Goal: Information Seeking & Learning: Check status

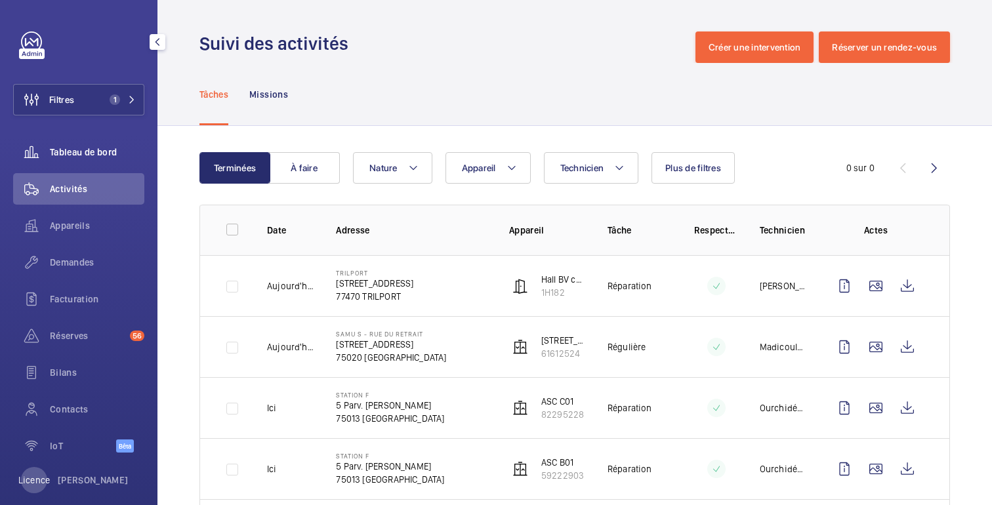
click at [98, 147] on font "Tableau de bord" at bounding box center [83, 152] width 67 height 10
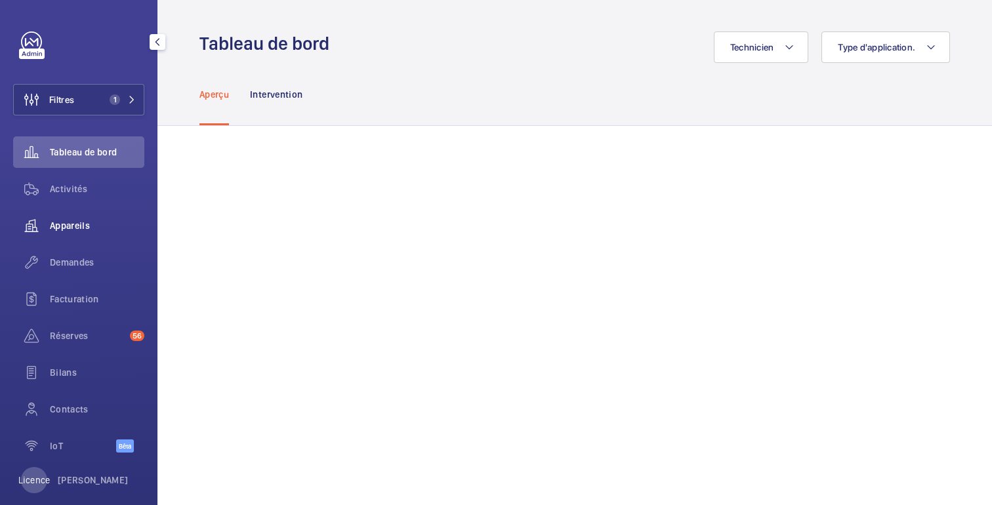
click at [72, 233] on div "Appareils" at bounding box center [78, 225] width 131 height 31
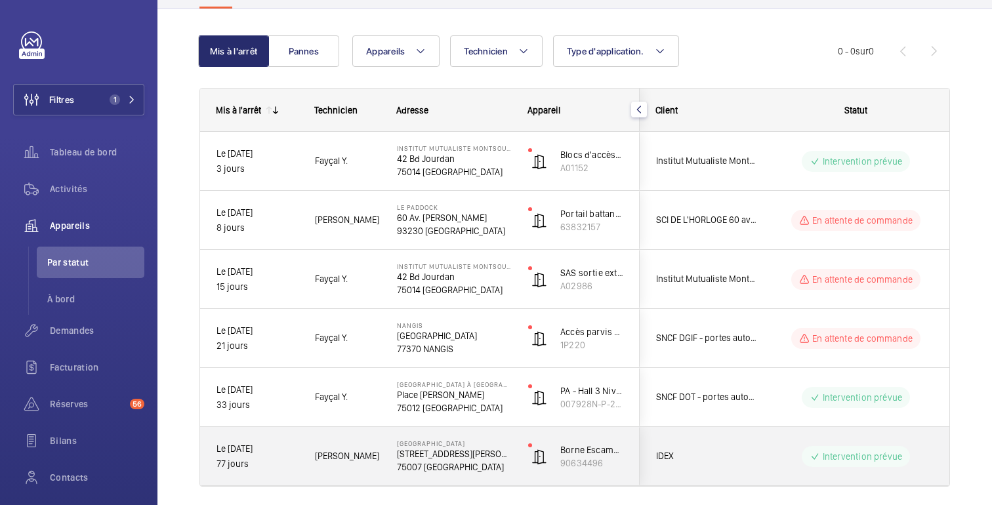
scroll to position [121, 0]
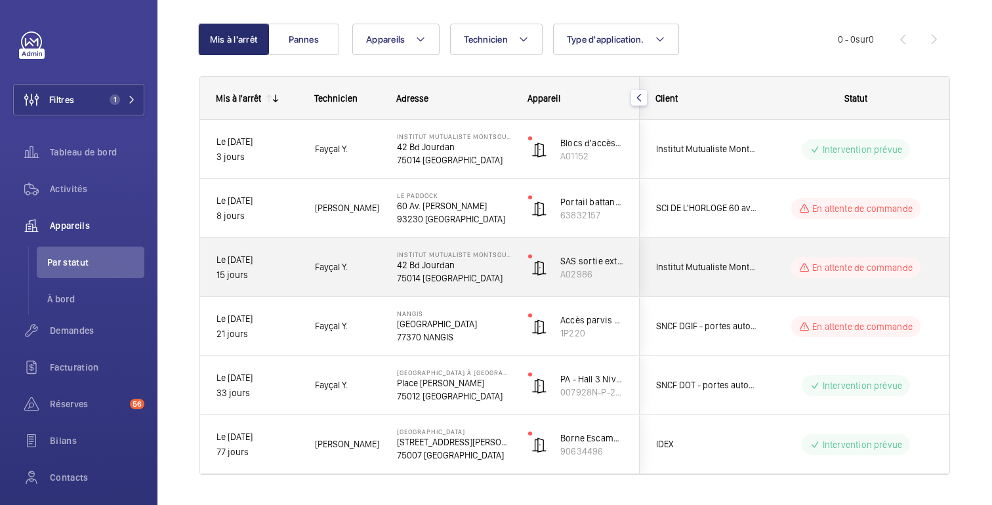
click at [778, 268] on wm-front-pills-cell "En attente de commande" at bounding box center [855, 267] width 163 height 21
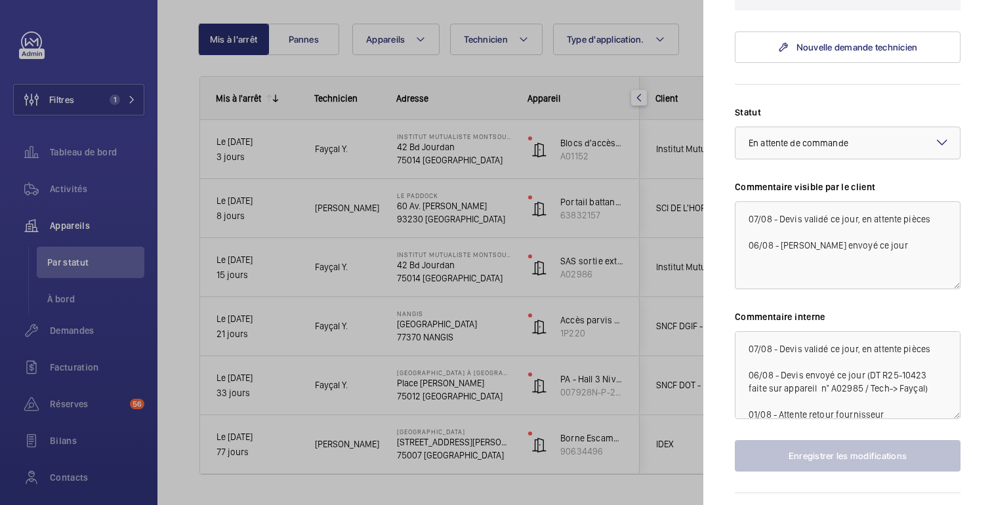
scroll to position [461, 0]
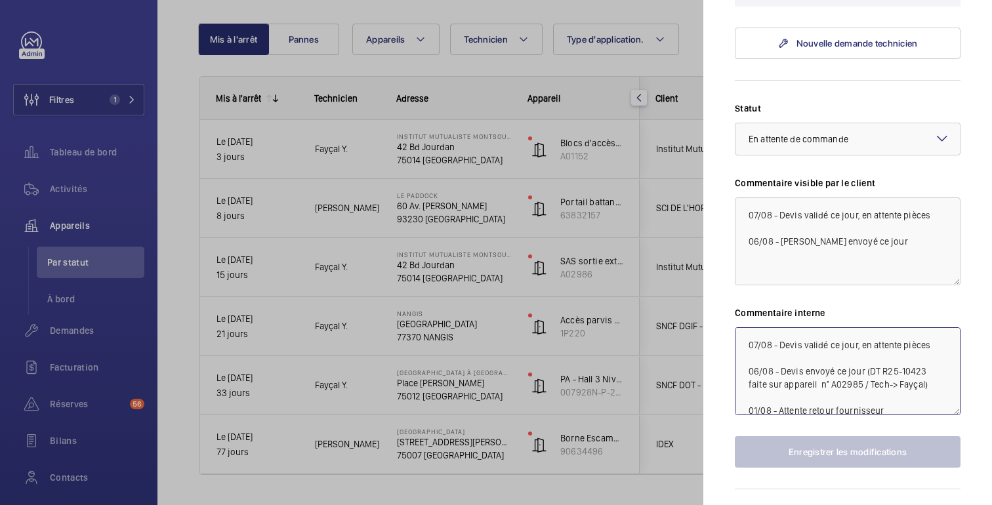
click at [912, 371] on textarea "07/08 - Devis validé ce jour, en attente pièces 06/08 - Devis envoyé ce jour (D…" at bounding box center [847, 371] width 226 height 88
paste textarea "DEV3534"
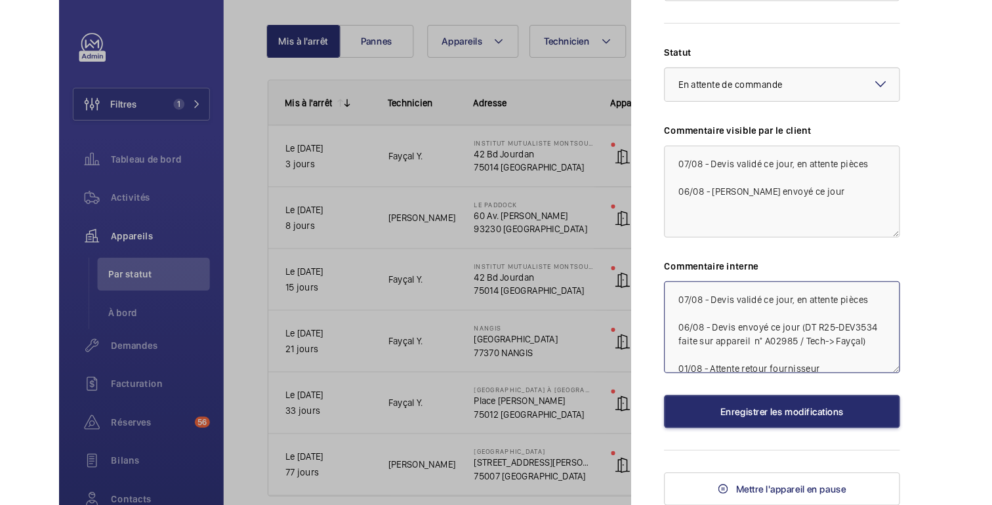
scroll to position [0, 0]
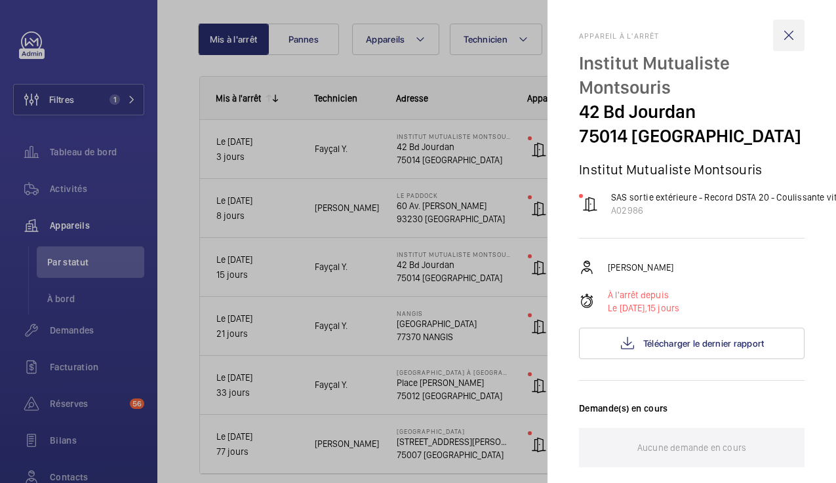
type textarea "07/08 - Devis validé ce jour, en attente pièces 06/08 - Devis envoyé ce jour (D…"
click at [793, 41] on wm-front-icon-button at bounding box center [788, 35] width 31 height 31
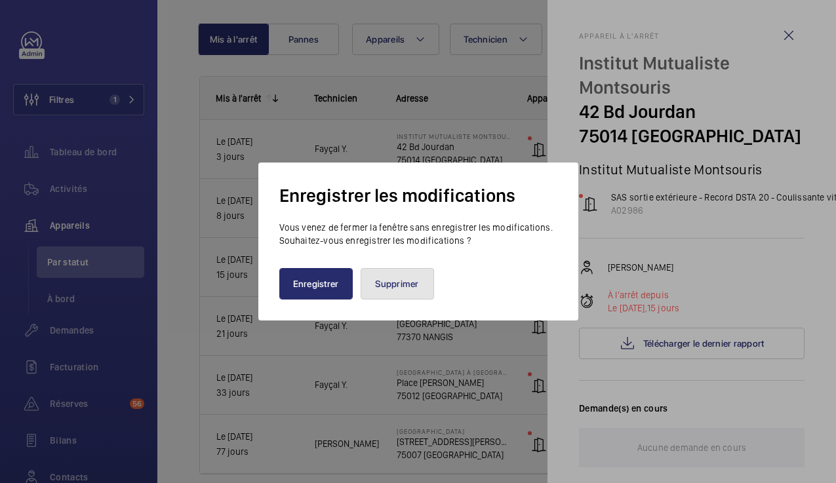
click at [384, 291] on button "Supprimer" at bounding box center [397, 283] width 73 height 31
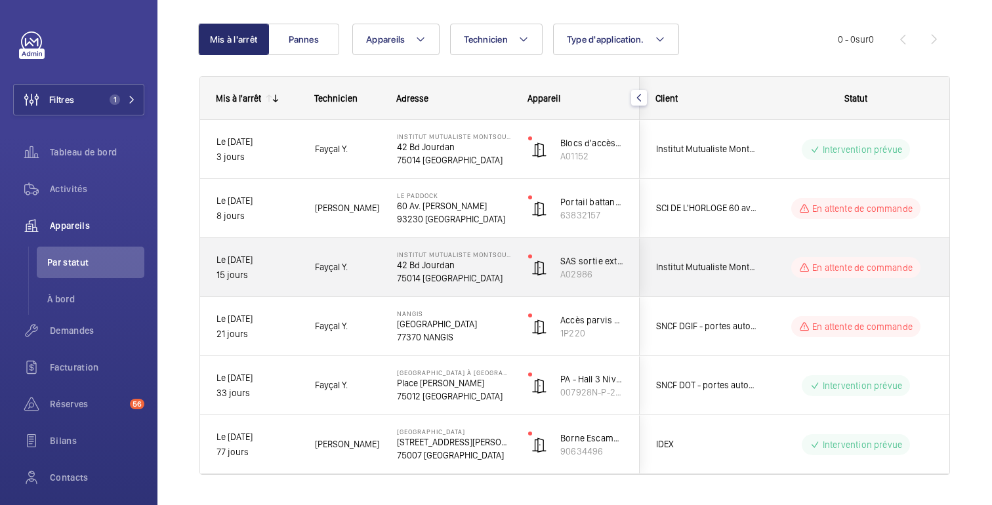
click at [763, 267] on div "En attente de commande" at bounding box center [847, 267] width 179 height 47
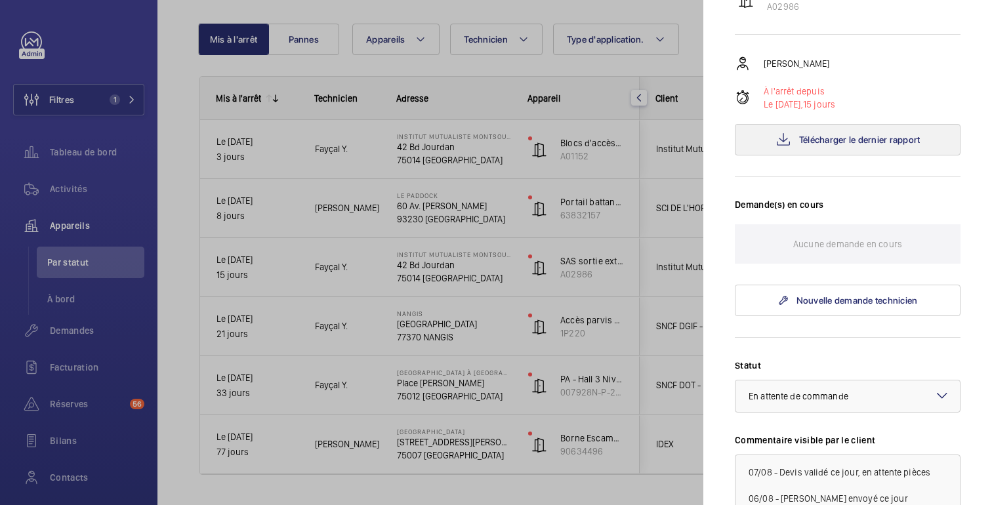
scroll to position [498, 0]
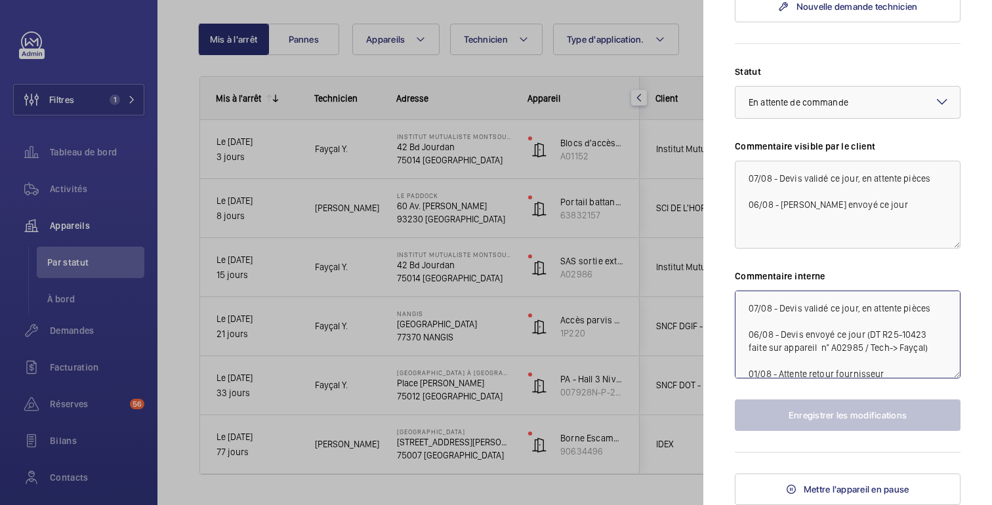
click at [910, 336] on textarea "07/08 - Devis validé ce jour, en attente pièces 06/08 - Devis envoyé ce jour (D…" at bounding box center [847, 335] width 226 height 88
click at [910, 335] on textarea "07/08 - Devis validé ce jour, en attente pièces 06/08 - Devis envoyé ce jour (D…" at bounding box center [847, 335] width 226 height 88
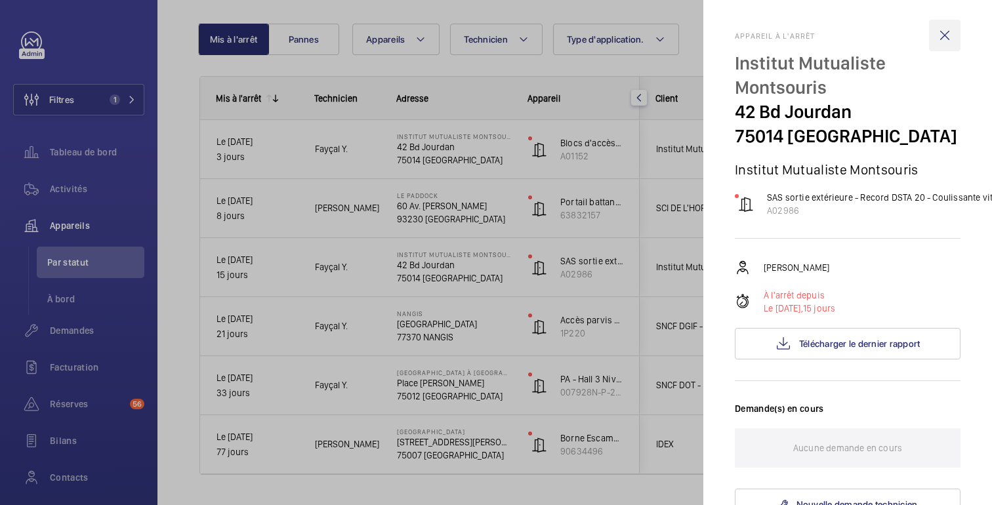
click at [945, 33] on wm-front-icon-button at bounding box center [944, 35] width 31 height 31
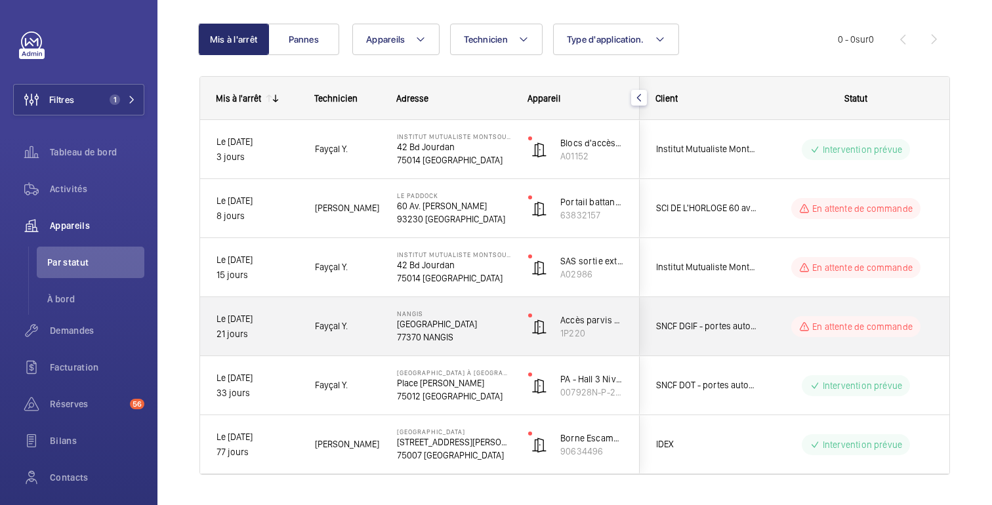
click at [771, 307] on div "En attente de commande" at bounding box center [847, 326] width 179 height 47
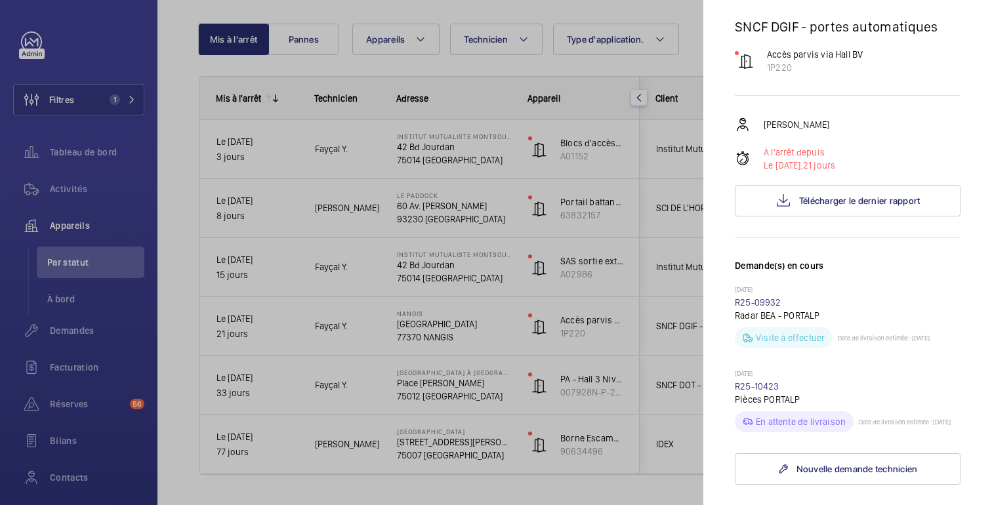
scroll to position [117, 0]
click at [113, 54] on div at bounding box center [496, 252] width 992 height 505
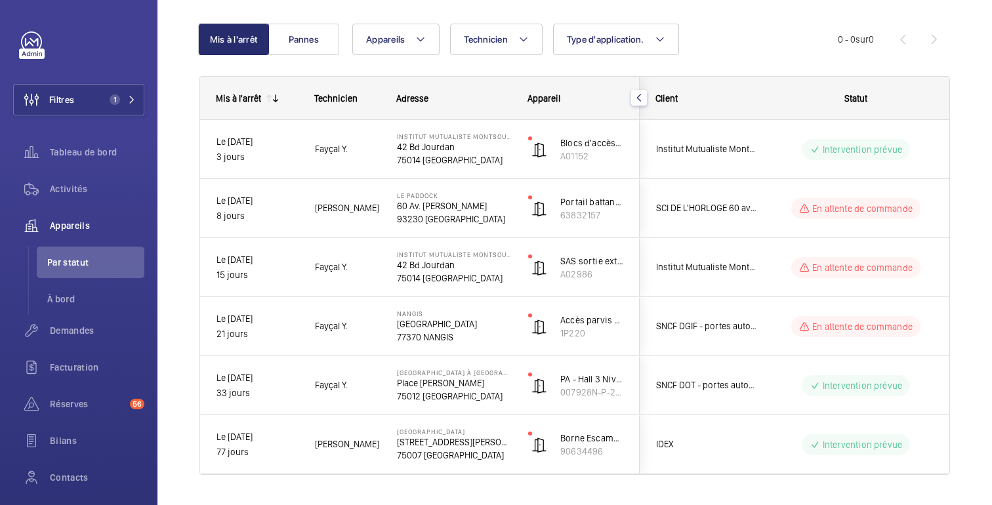
scroll to position [0, 0]
click at [75, 334] on font "Demandes" at bounding box center [72, 330] width 45 height 10
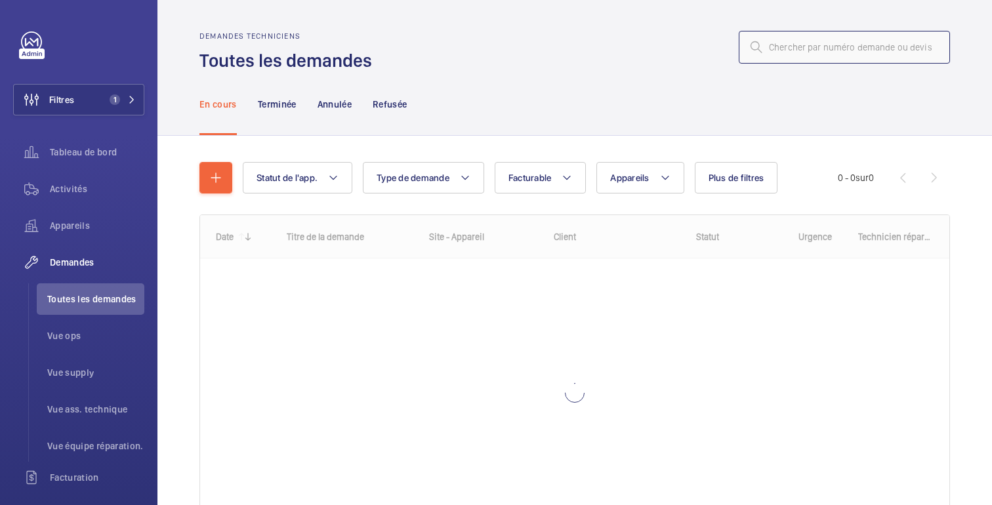
click at [837, 44] on input "text" at bounding box center [843, 47] width 211 height 33
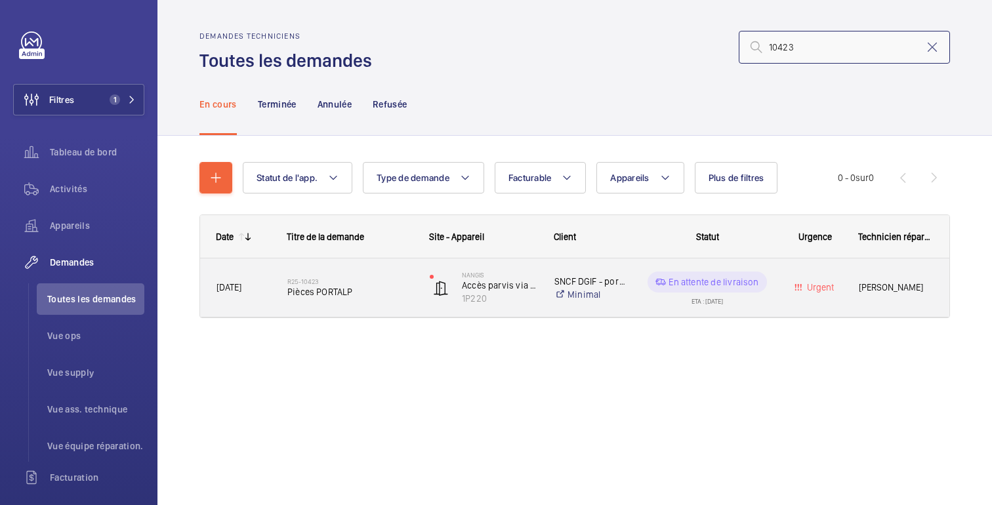
type input "10423"
click at [774, 298] on div "Urgent" at bounding box center [807, 287] width 70 height 41
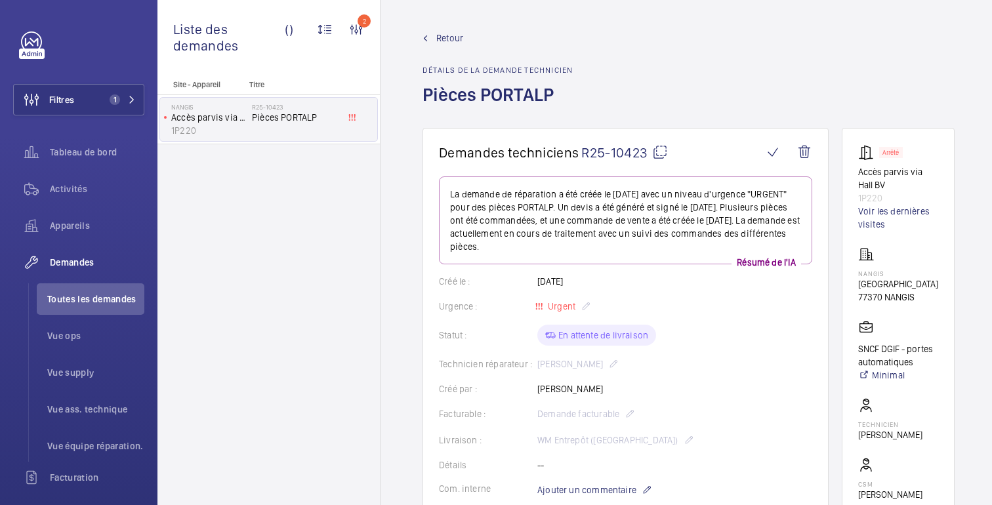
click at [658, 154] on mat-icon at bounding box center [660, 152] width 16 height 16
click at [448, 39] on font "Retour" at bounding box center [449, 38] width 27 height 10
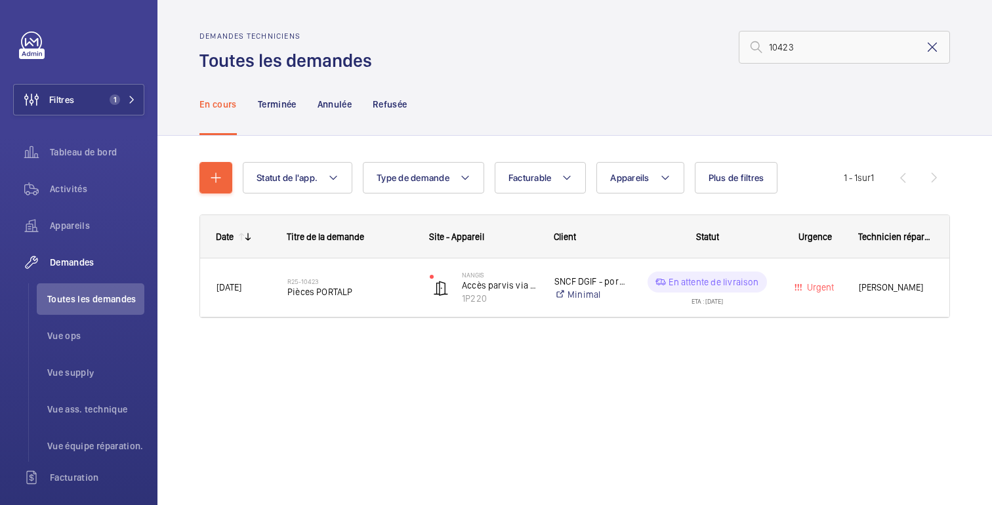
click at [934, 49] on mat-icon at bounding box center [932, 47] width 16 height 16
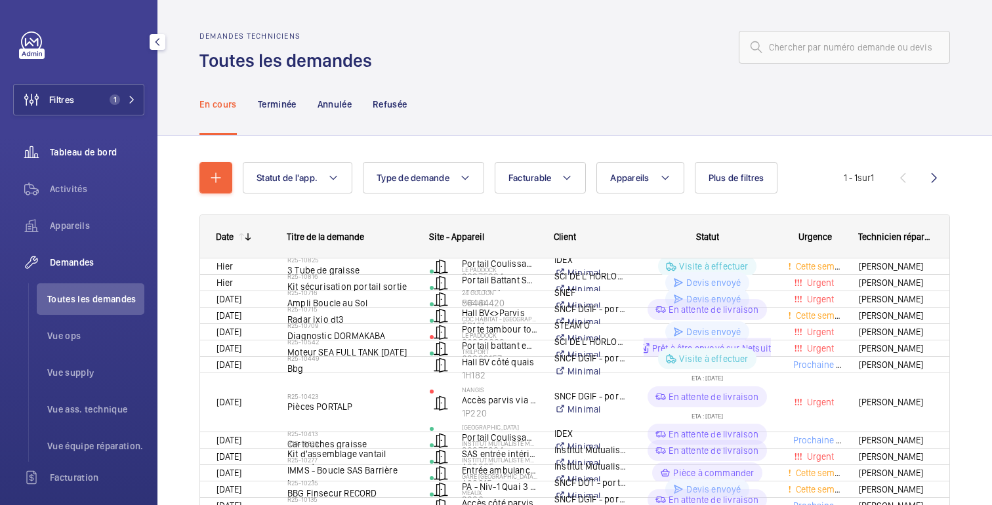
click at [87, 150] on font "Tableau de bord" at bounding box center [83, 152] width 67 height 10
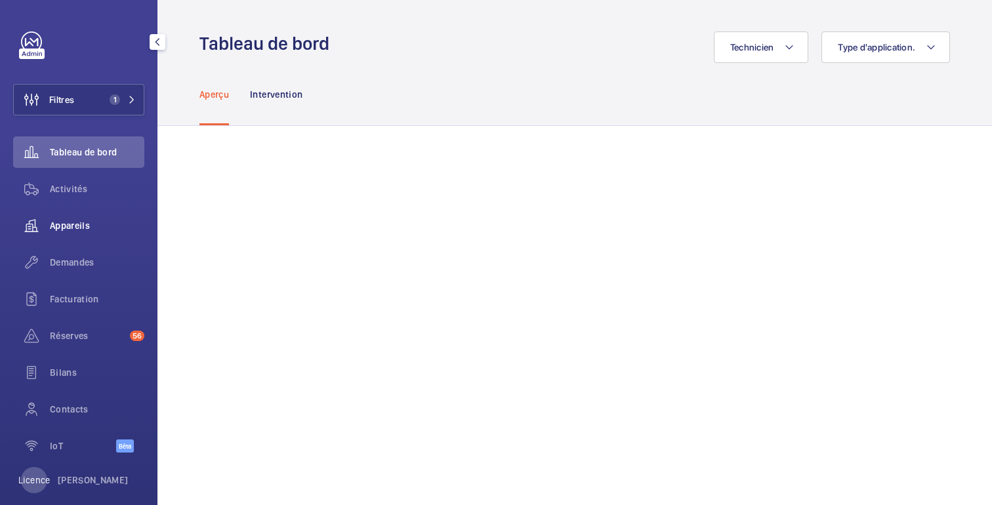
click at [92, 226] on span "Appareils" at bounding box center [97, 225] width 94 height 13
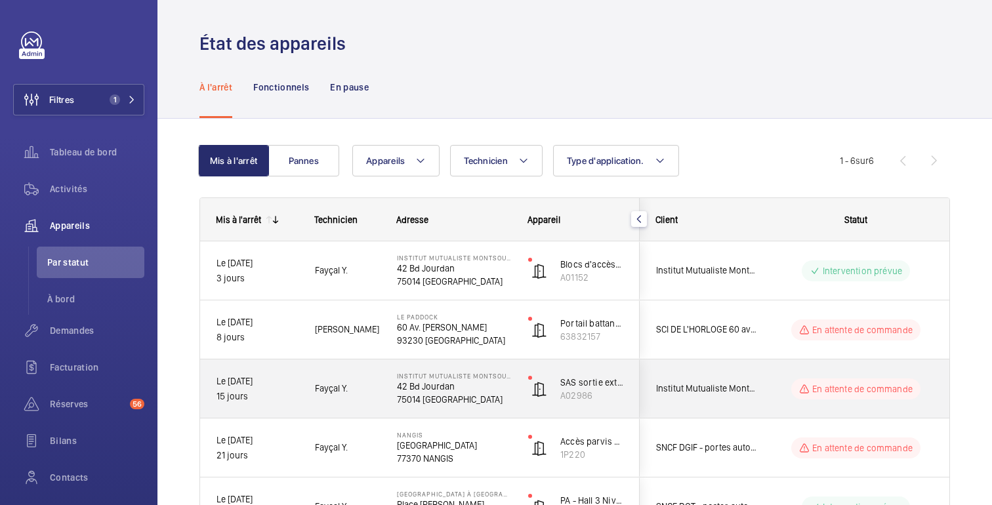
scroll to position [154, 0]
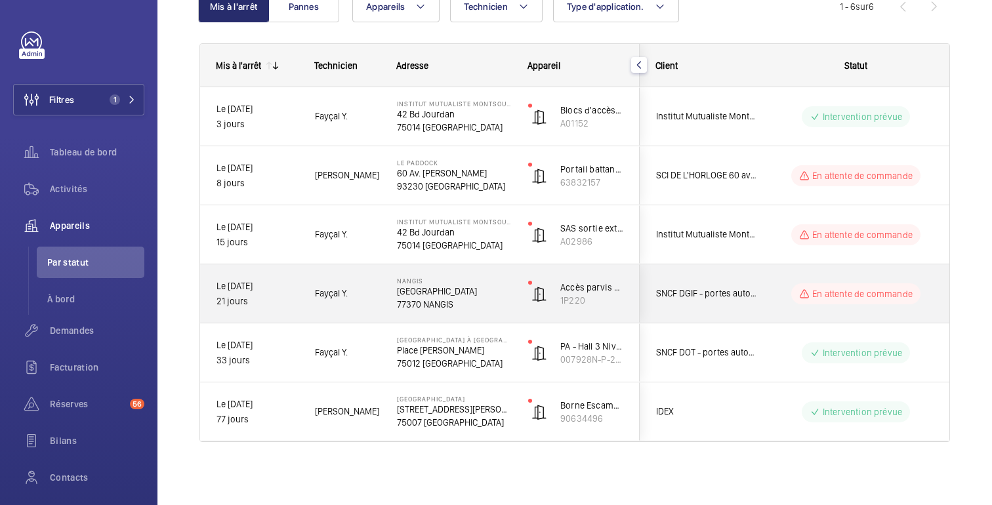
click at [778, 279] on div "En attente de commande" at bounding box center [847, 293] width 179 height 47
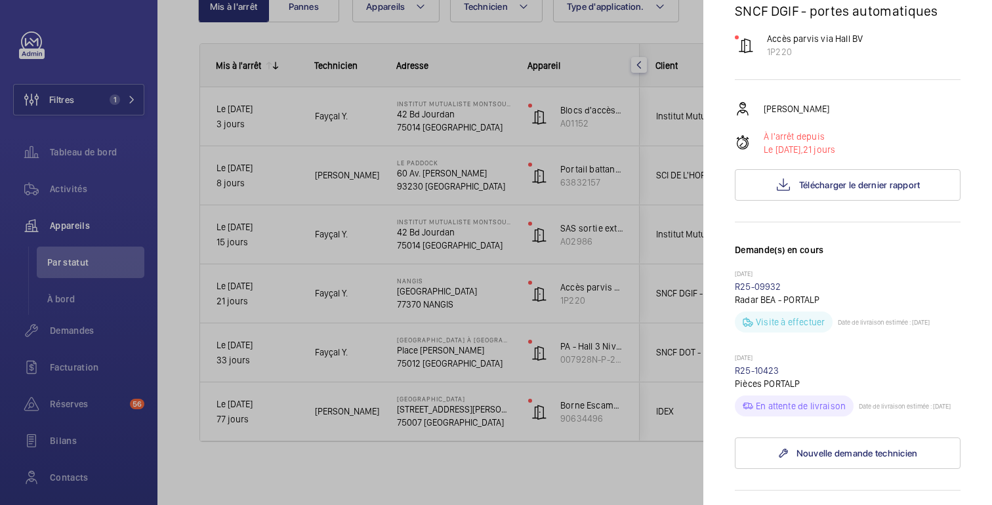
scroll to position [140, 0]
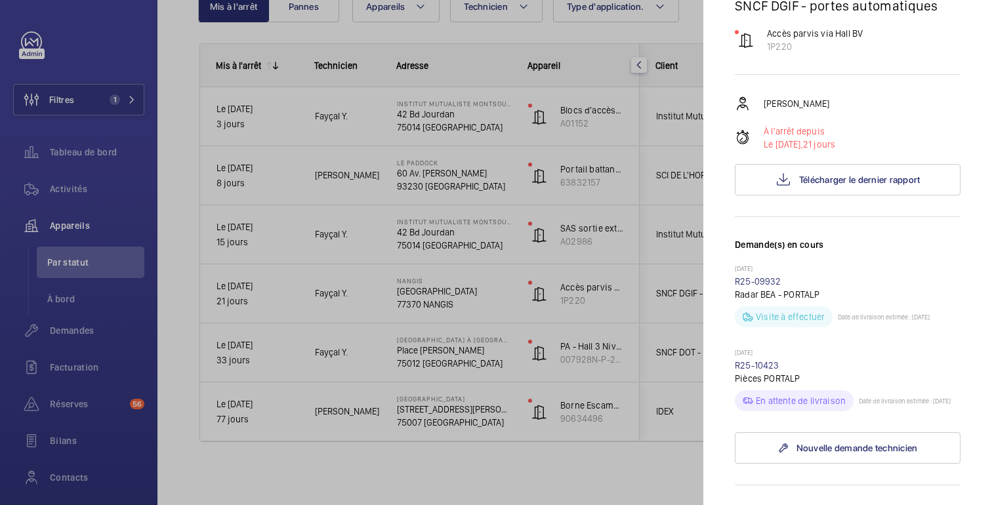
click at [508, 203] on div at bounding box center [496, 252] width 992 height 505
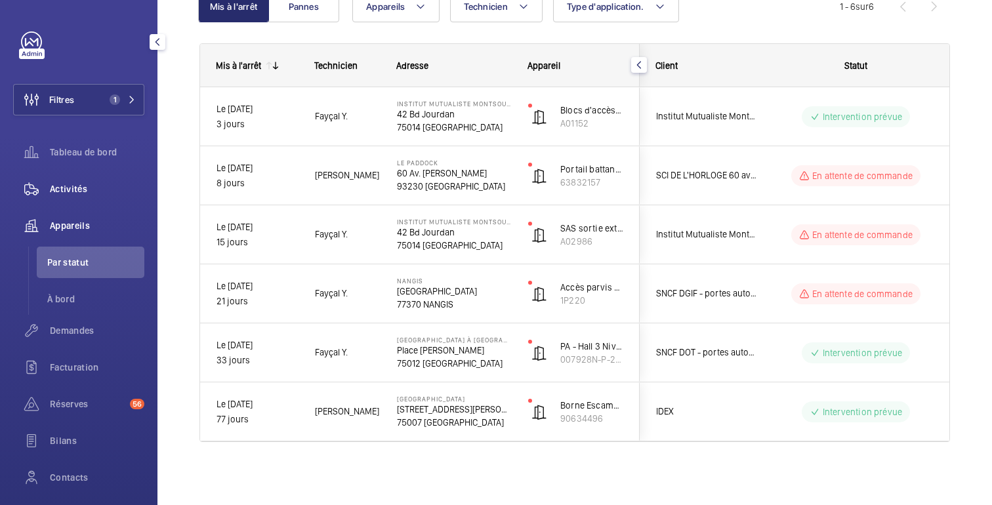
click at [84, 191] on font "Activités" at bounding box center [68, 189] width 37 height 10
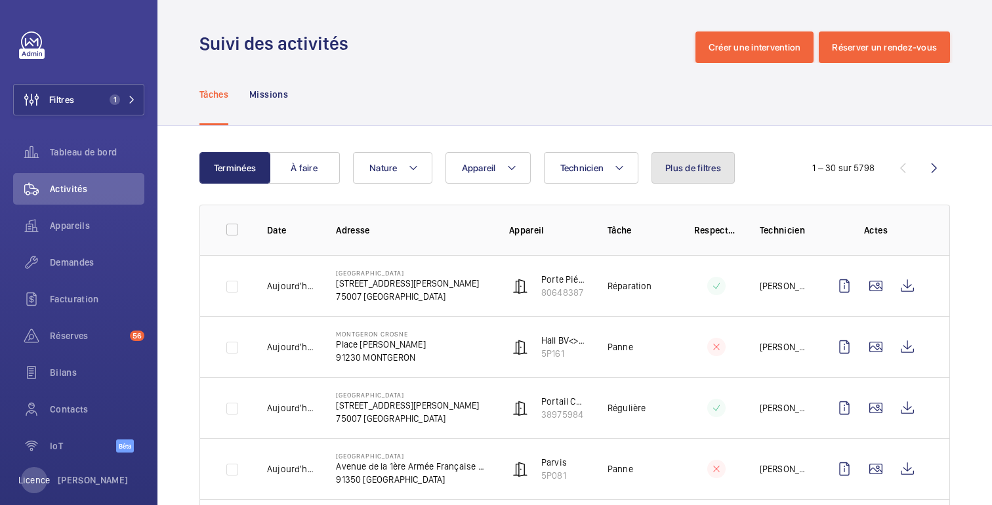
click at [705, 166] on font "Plus de filtres" at bounding box center [693, 168] width 56 height 10
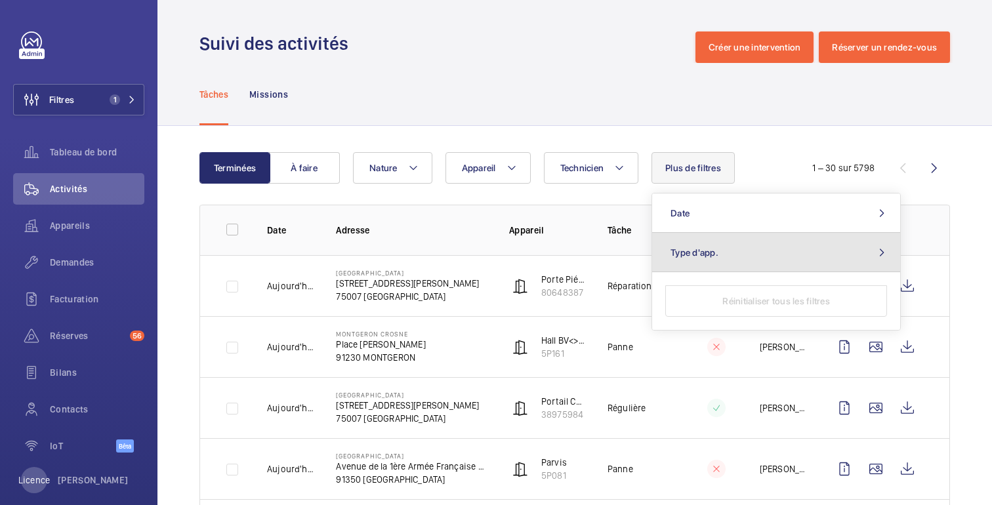
click at [698, 247] on span "Type d'app." at bounding box center [694, 252] width 48 height 10
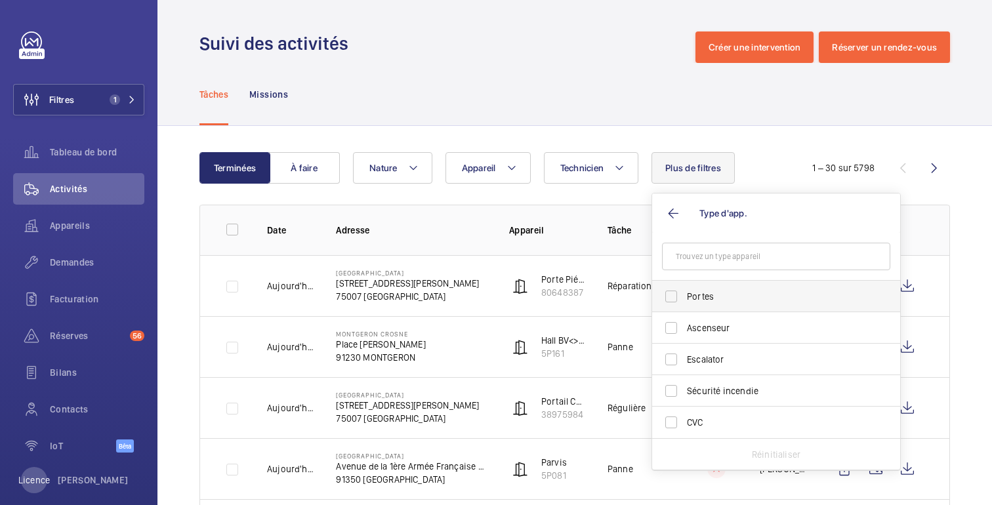
click at [688, 296] on span "Portes" at bounding box center [777, 296] width 180 height 13
click at [684, 296] on input "Portes" at bounding box center [671, 296] width 26 height 26
checkbox input "true"
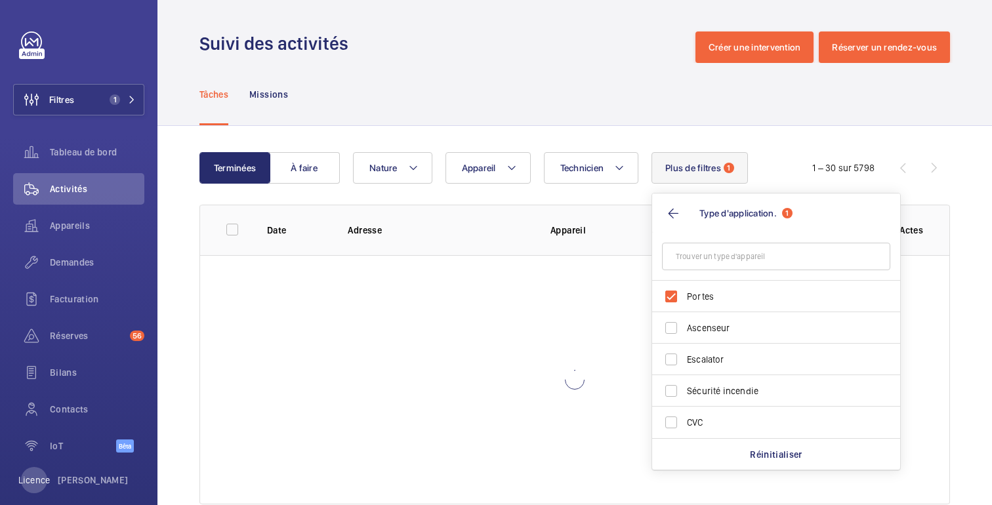
click at [624, 97] on div "Tâches Missions" at bounding box center [574, 94] width 750 height 62
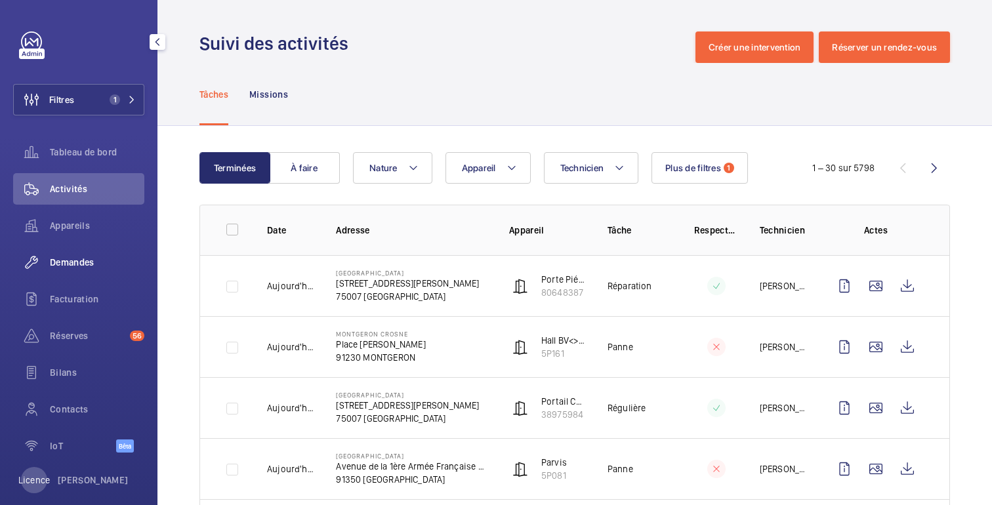
click at [81, 264] on font "Demandes" at bounding box center [72, 262] width 45 height 10
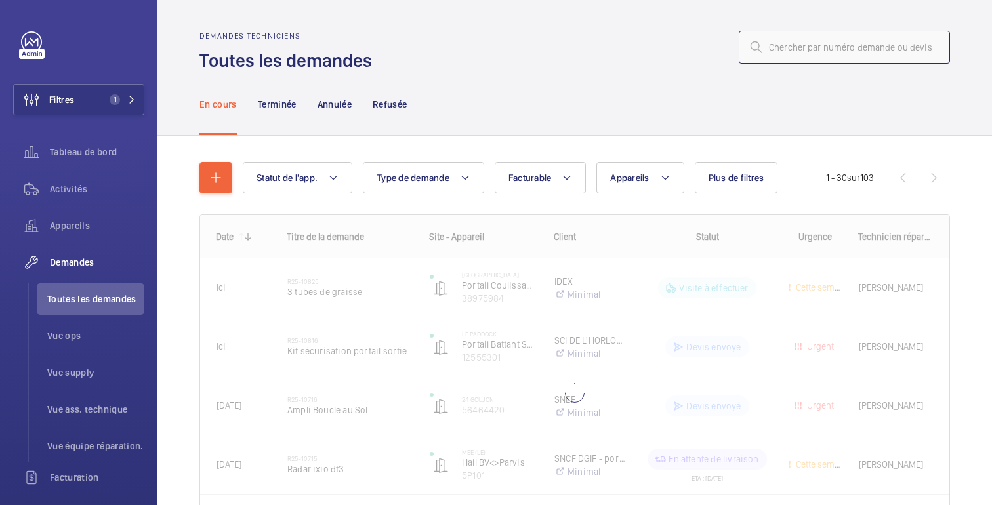
click at [823, 40] on input "text" at bounding box center [843, 47] width 211 height 33
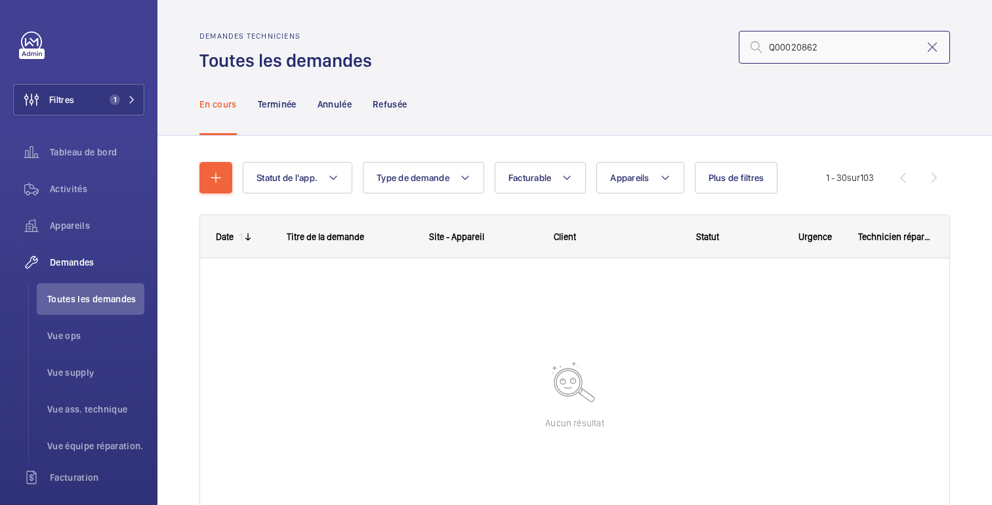
click at [774, 53] on input "Q00020862" at bounding box center [843, 47] width 211 height 33
click at [775, 49] on input "Q00020862" at bounding box center [843, 47] width 211 height 33
type input "00020862"
click at [279, 111] on div "Terminée" at bounding box center [277, 104] width 39 height 62
click at [333, 103] on font "Annulée" at bounding box center [334, 104] width 34 height 10
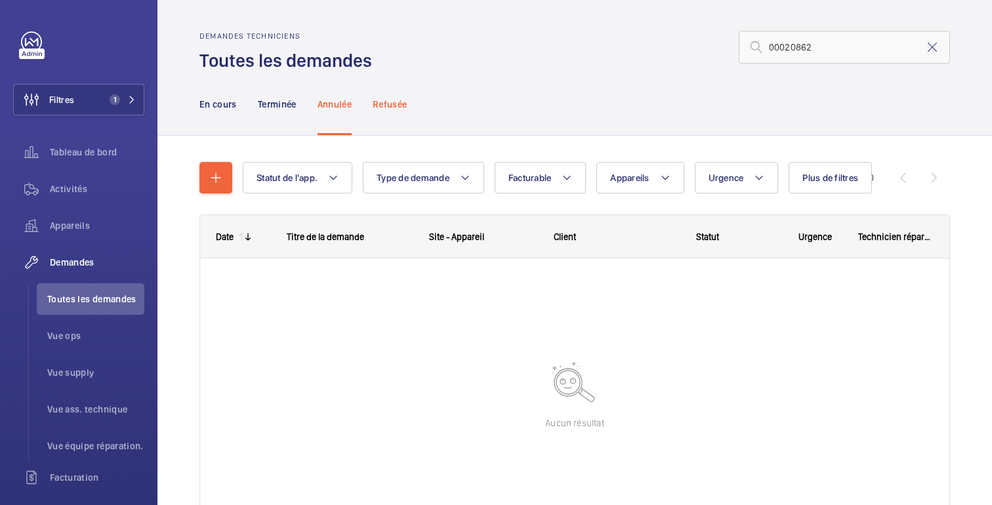
click at [389, 106] on font "Refusée" at bounding box center [389, 104] width 34 height 10
click at [234, 108] on font "En cours" at bounding box center [217, 104] width 37 height 10
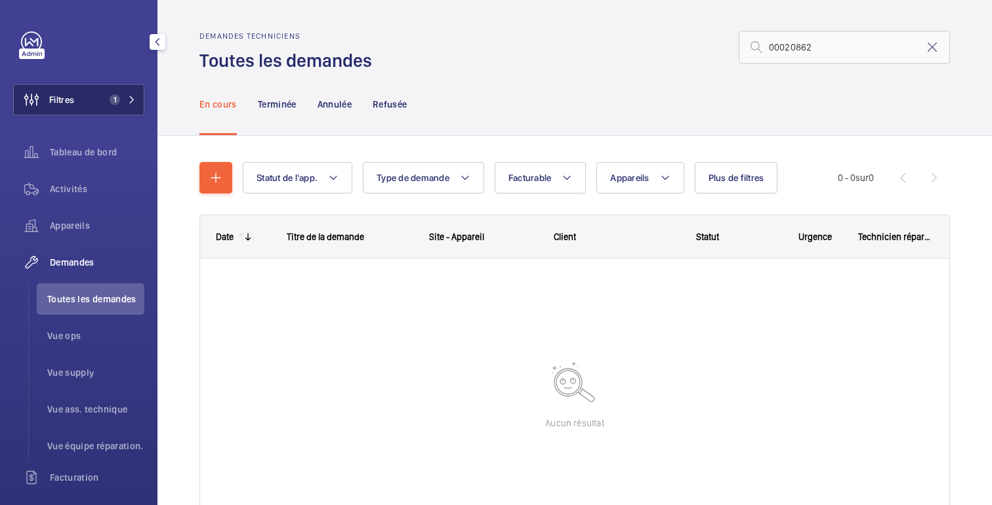
click at [96, 99] on button "Filtres 1" at bounding box center [78, 99] width 131 height 31
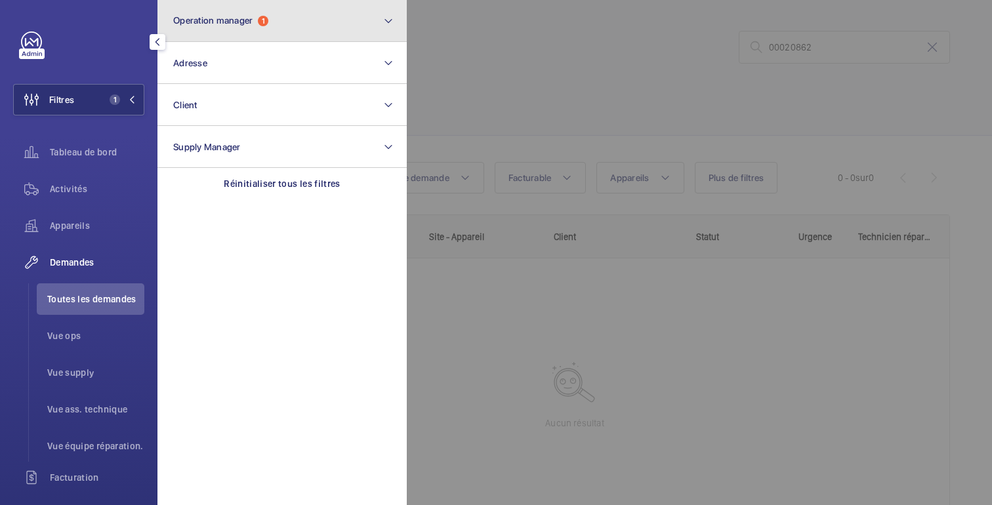
click at [285, 16] on button "Operation manager 1" at bounding box center [281, 21] width 249 height 42
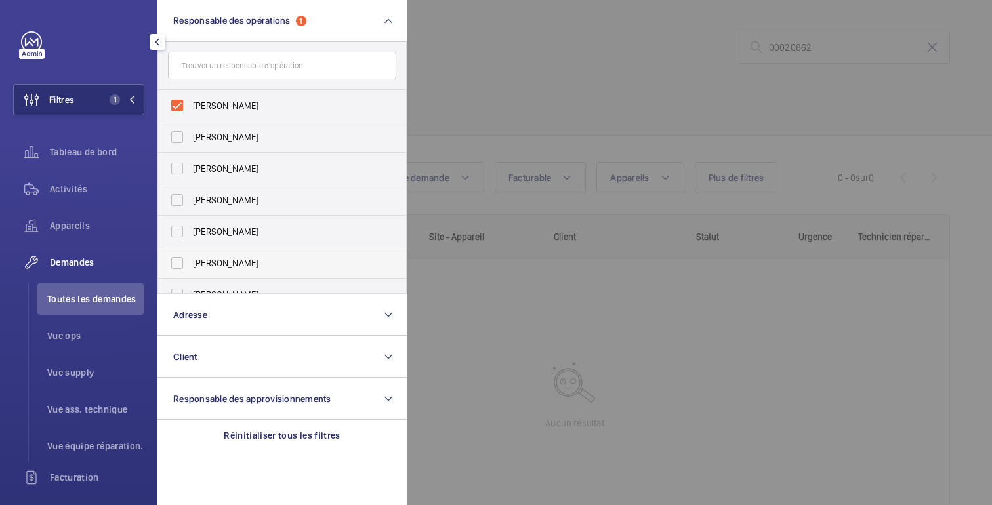
scroll to position [49, 0]
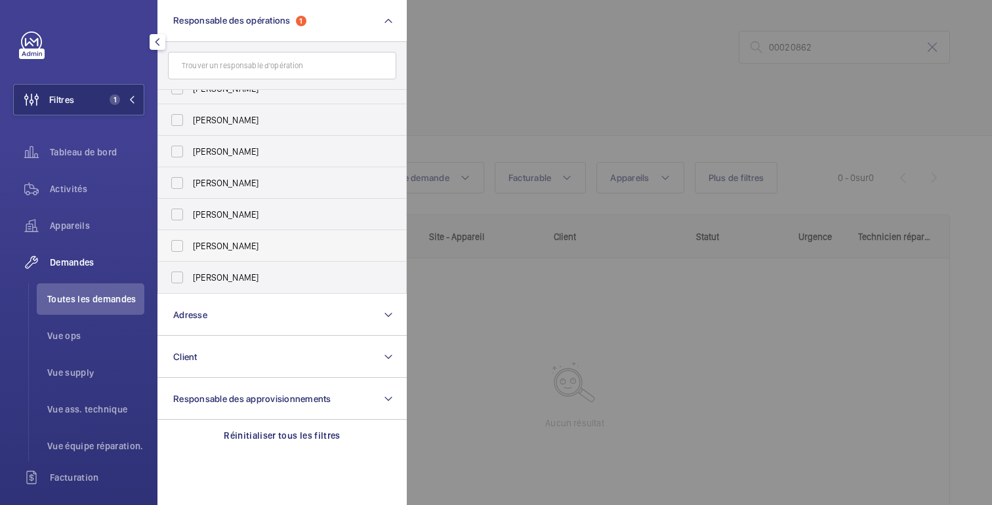
click at [275, 251] on span "[PERSON_NAME]" at bounding box center [283, 245] width 180 height 13
click at [190, 251] on input "[PERSON_NAME]" at bounding box center [177, 246] width 26 height 26
checkbox input "true"
click at [610, 79] on div at bounding box center [903, 252] width 992 height 505
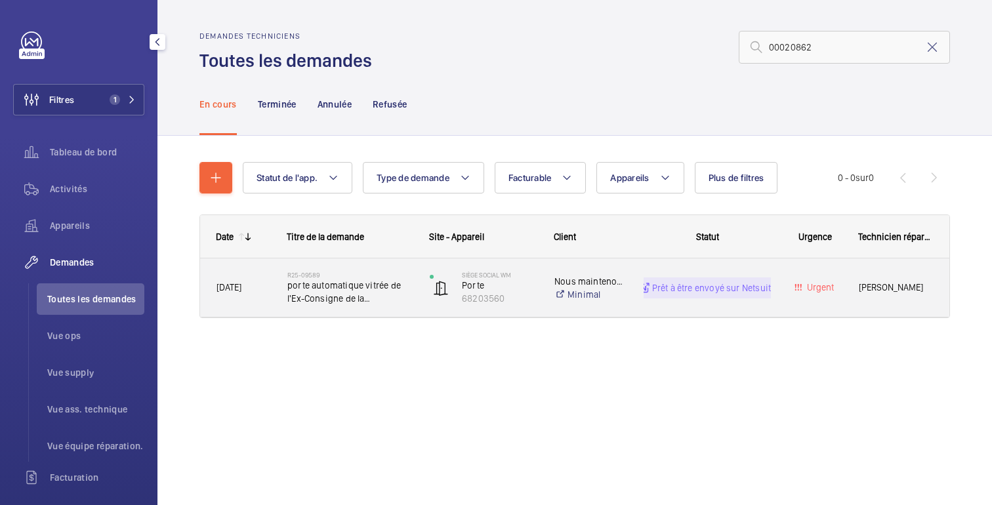
click at [631, 302] on div "Prêt à être envoyé sur Netsuite" at bounding box center [699, 287] width 143 height 47
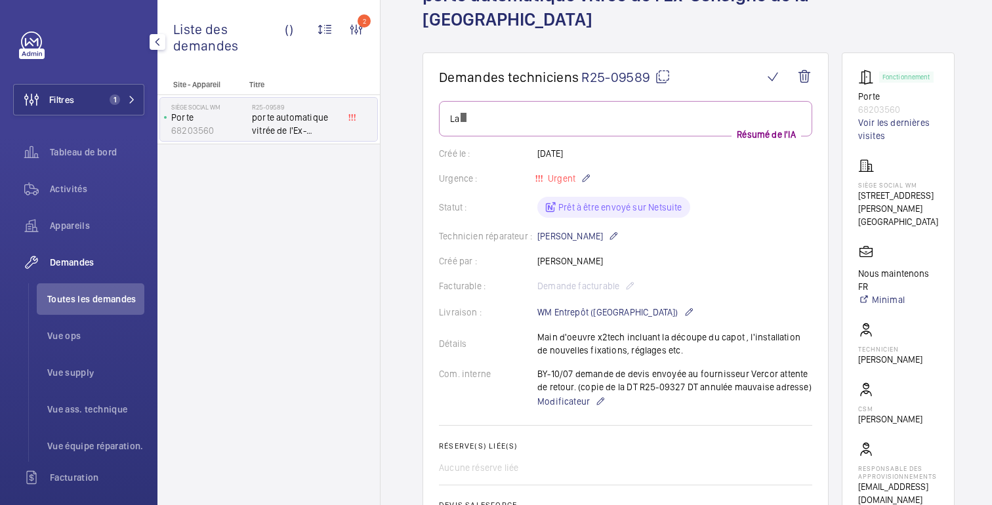
scroll to position [123, 0]
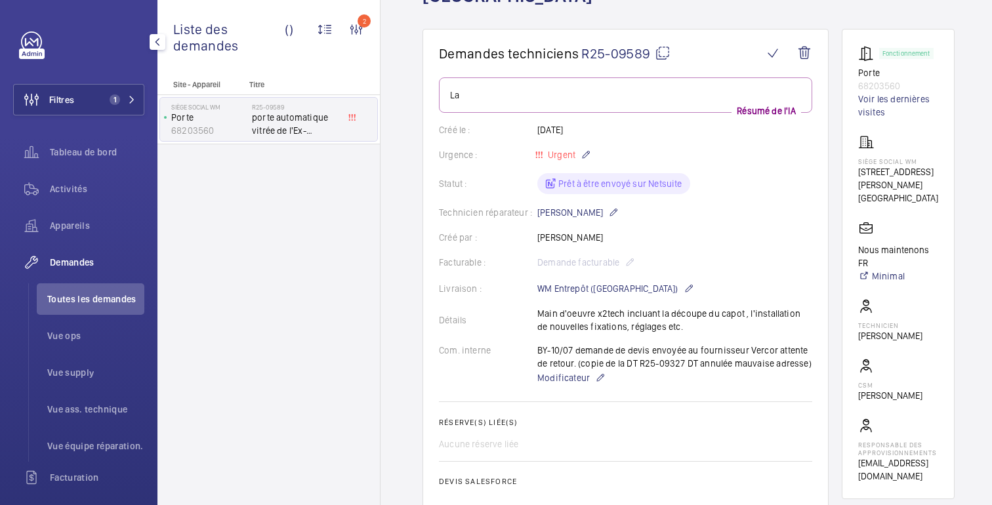
click at [664, 56] on mat-icon at bounding box center [662, 53] width 16 height 16
